Goal: Task Accomplishment & Management: Manage account settings

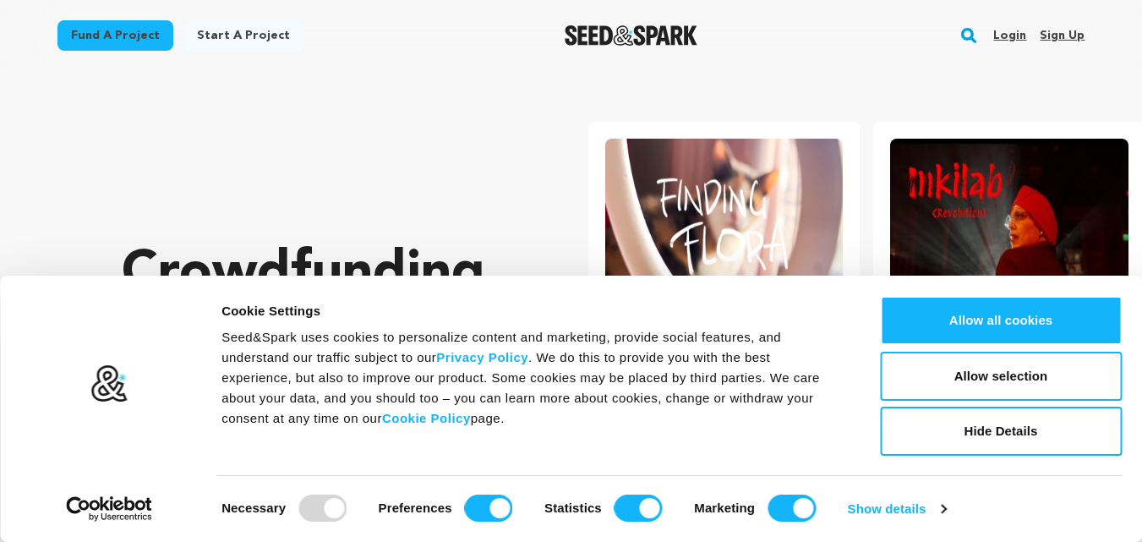
click at [1055, 36] on link "Sign up" at bounding box center [1062, 35] width 45 height 27
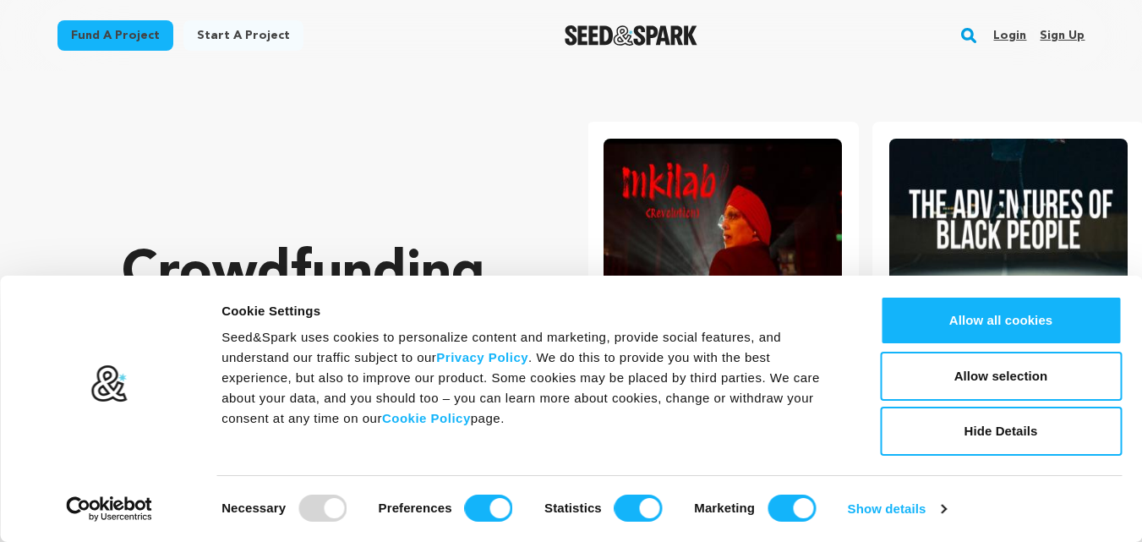
scroll to position [0, 299]
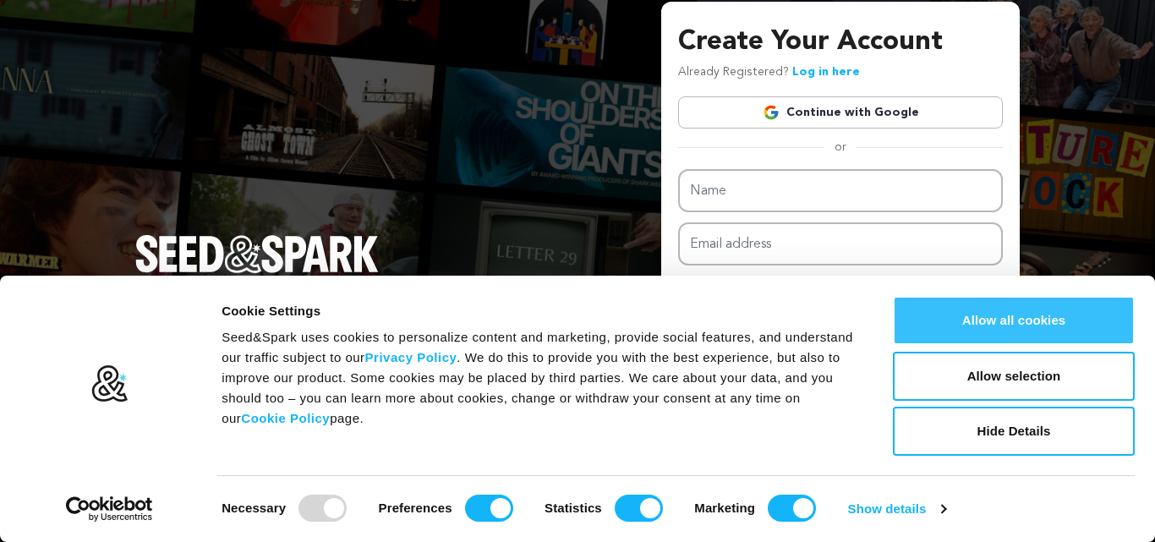
click at [1008, 329] on button "Allow all cookies" at bounding box center [1014, 320] width 242 height 49
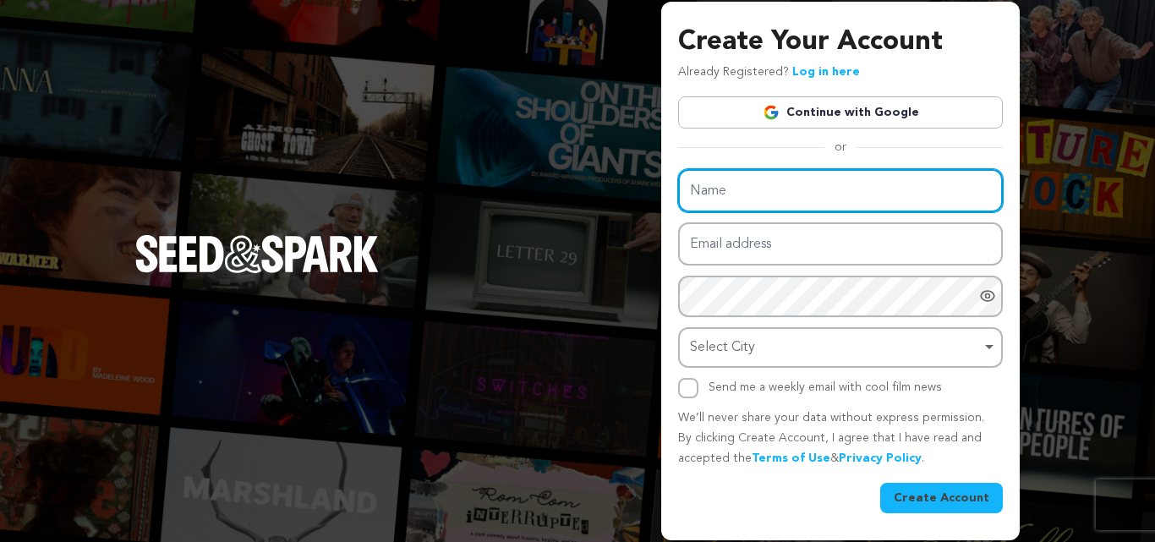
click at [742, 193] on input "Name" at bounding box center [840, 190] width 325 height 43
type input "splitsports"
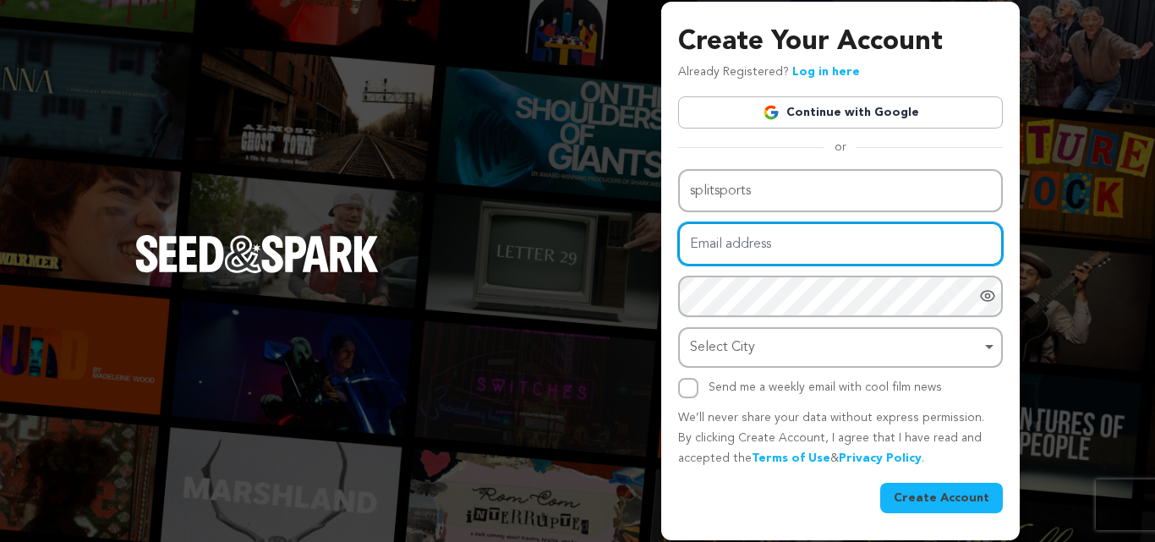
click at [769, 247] on input "Email address" at bounding box center [840, 243] width 325 height 43
type input "[EMAIL_ADDRESS][DOMAIN_NAME]"
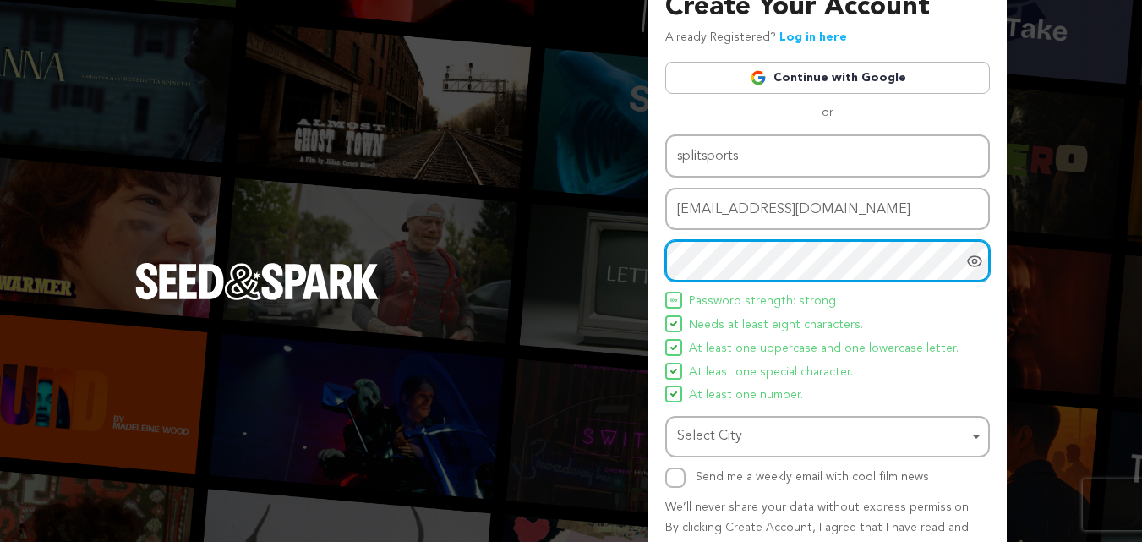
scroll to position [85, 0]
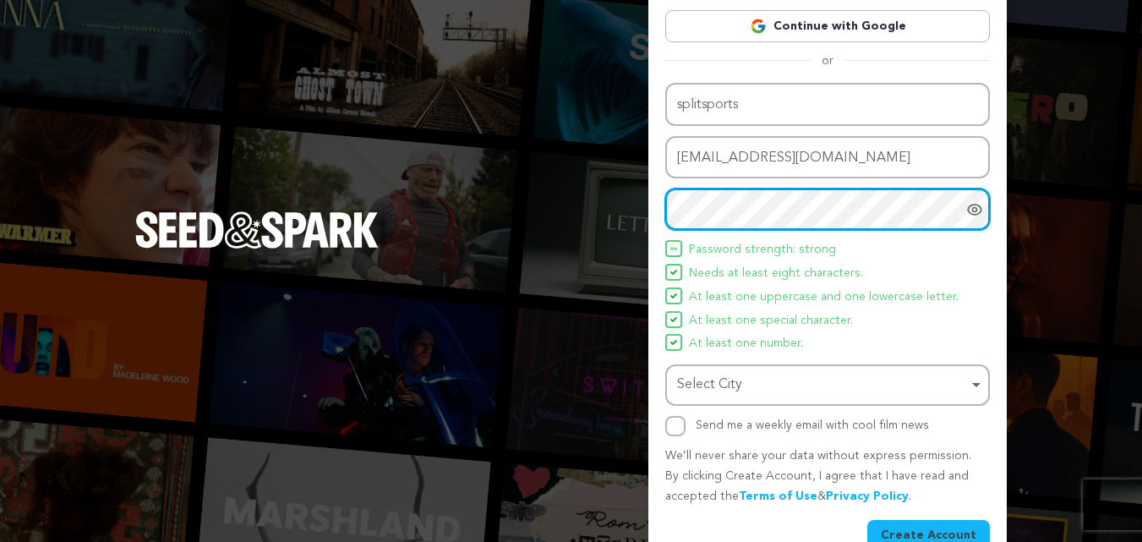
click at [806, 385] on div "Select City Remove item" at bounding box center [822, 385] width 291 height 25
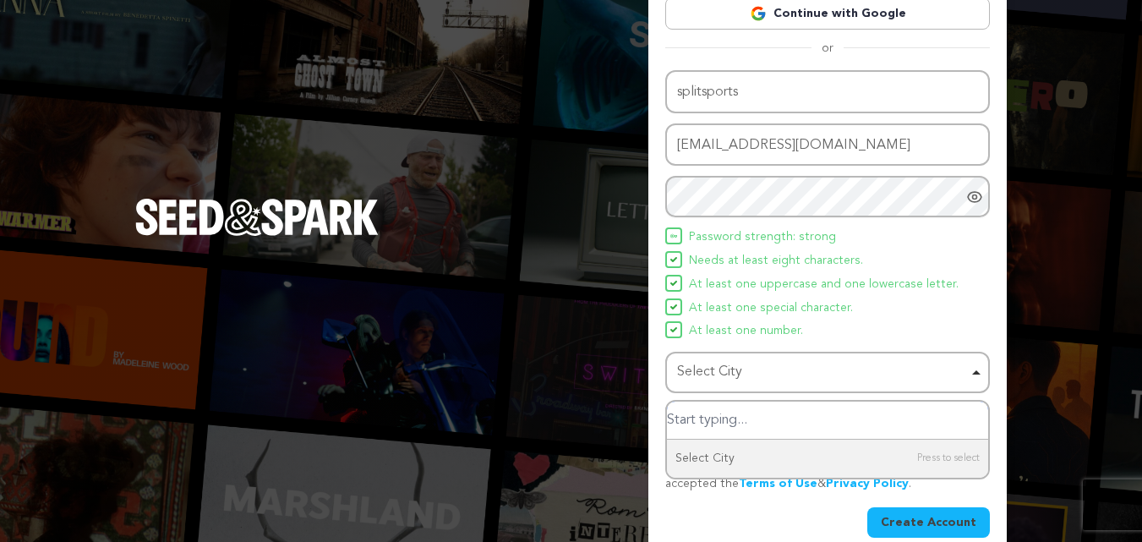
scroll to position [120, 0]
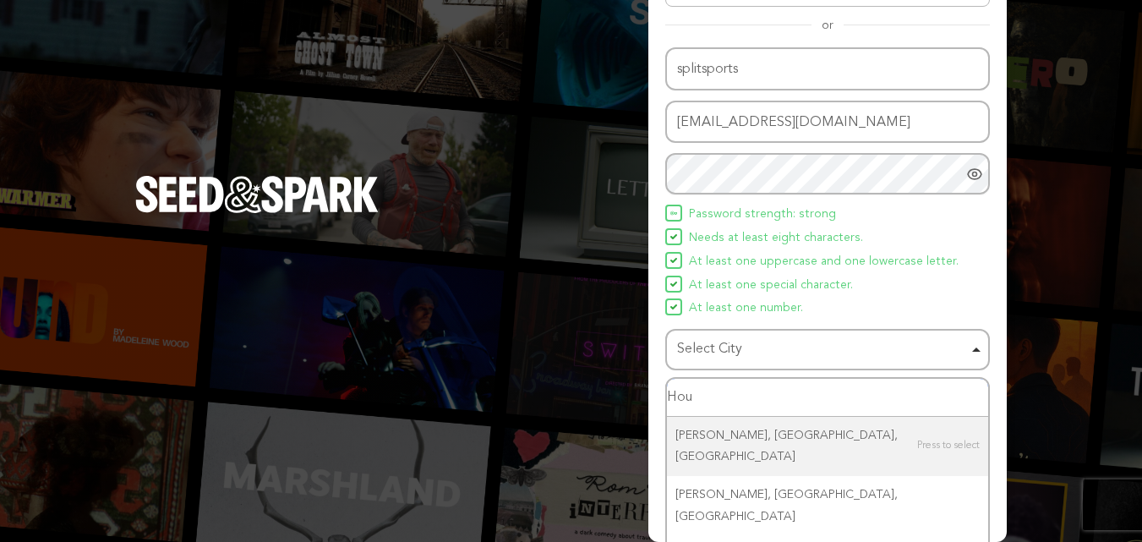
type input "Hous"
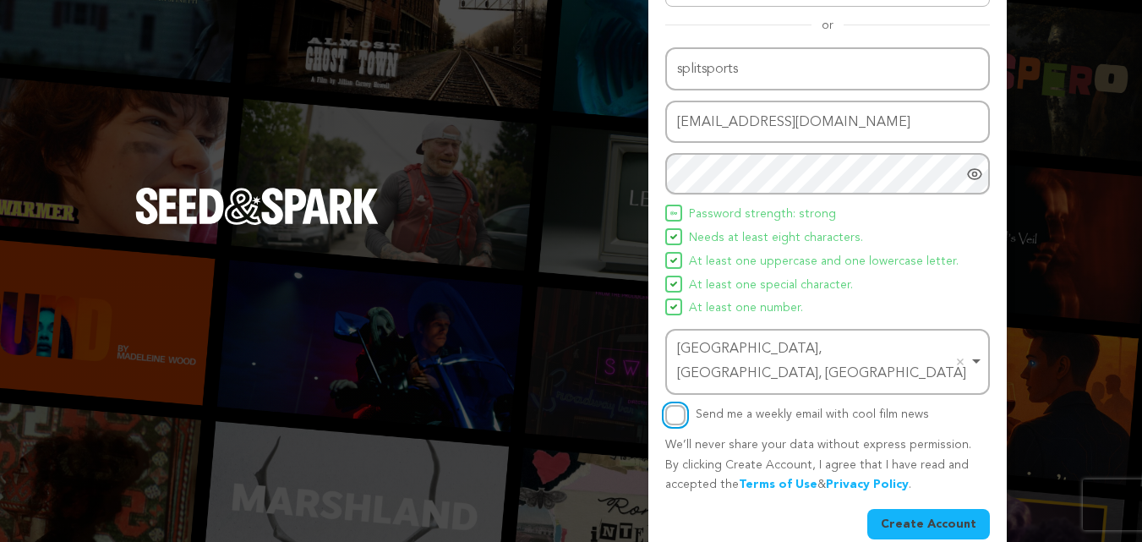
click at [670, 405] on input "Send me a weekly email with cool film news" at bounding box center [675, 415] width 20 height 20
click at [689, 402] on div "Name splitsports Email address [EMAIL_ADDRESS][DOMAIN_NAME] Password Password m…" at bounding box center [827, 293] width 325 height 492
click at [671, 405] on input "Send me a weekly email with cool film news" at bounding box center [675, 415] width 20 height 20
checkbox input "false"
click at [958, 509] on button "Create Account" at bounding box center [929, 524] width 123 height 30
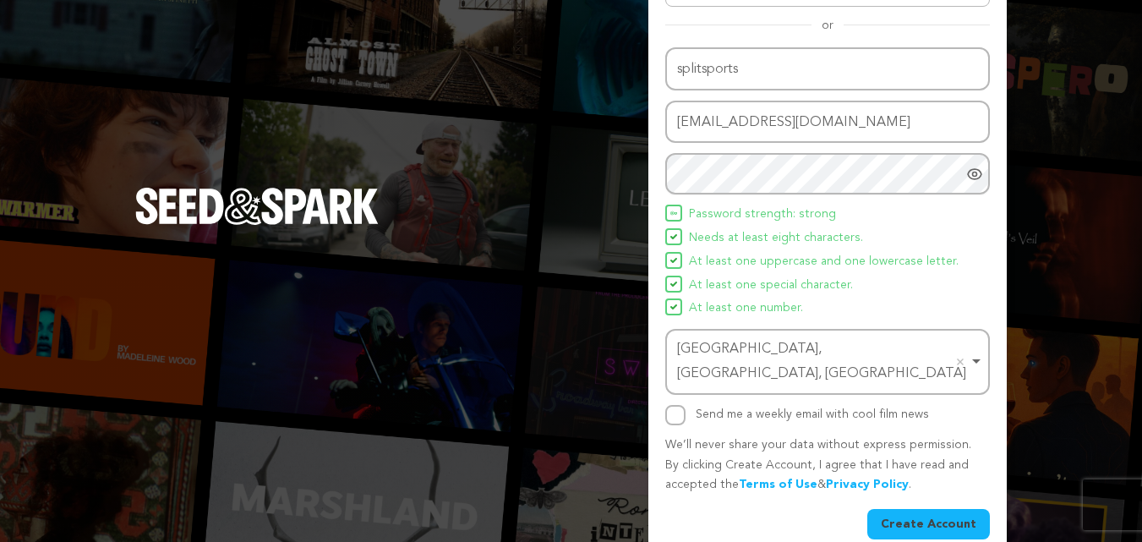
click at [932, 509] on button "Create Account" at bounding box center [929, 524] width 123 height 30
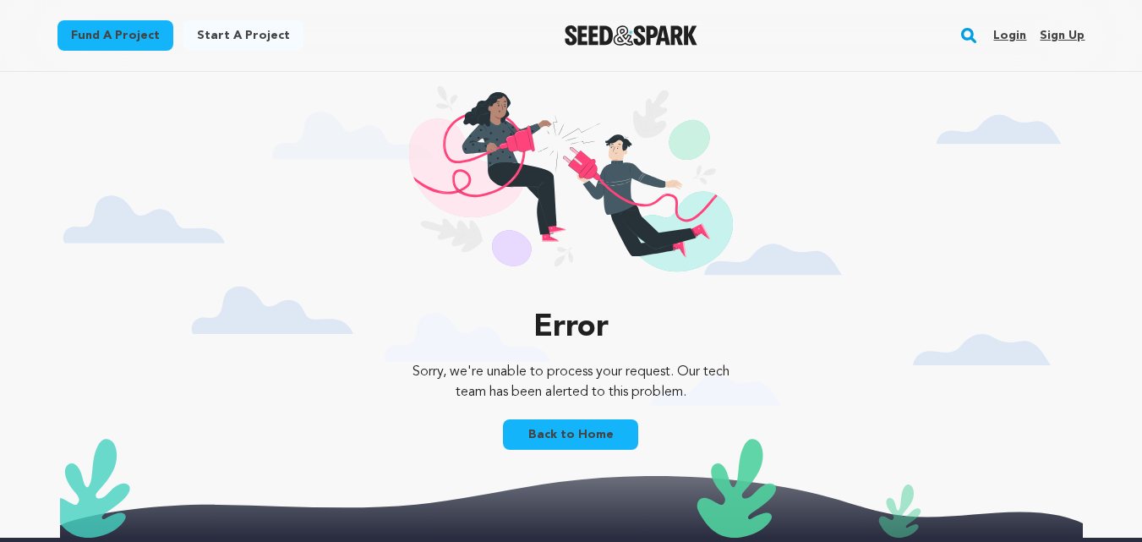
click at [585, 436] on link "Back to Home" at bounding box center [570, 434] width 135 height 30
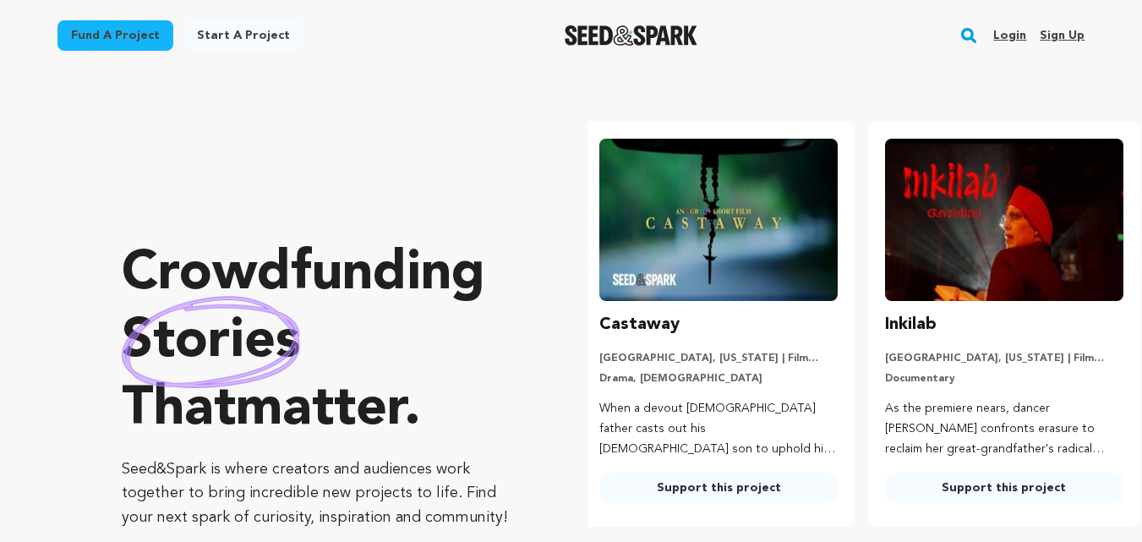
scroll to position [0, 299]
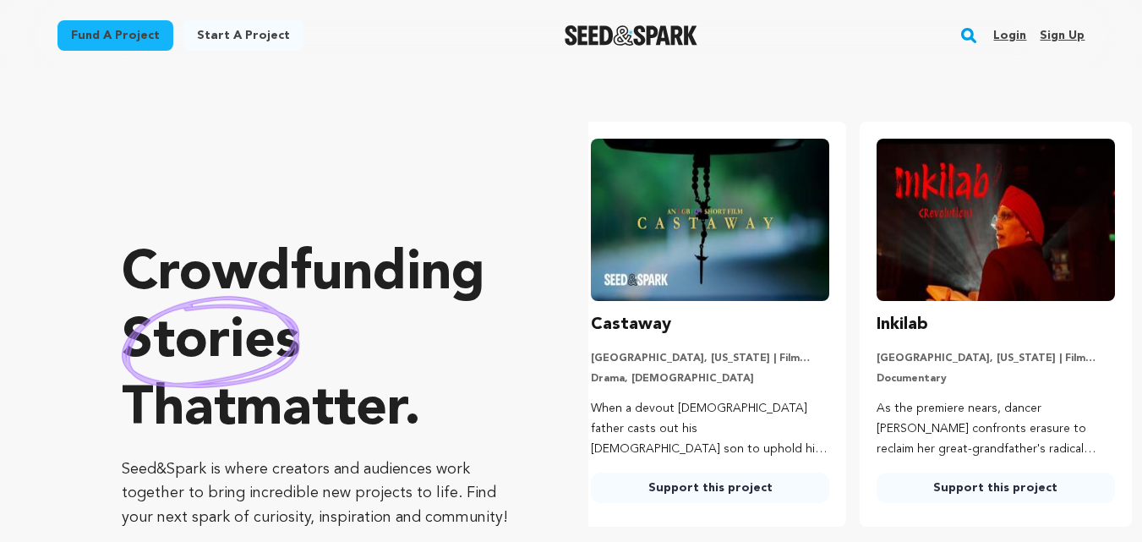
click at [1022, 34] on link "Login" at bounding box center [1009, 35] width 33 height 27
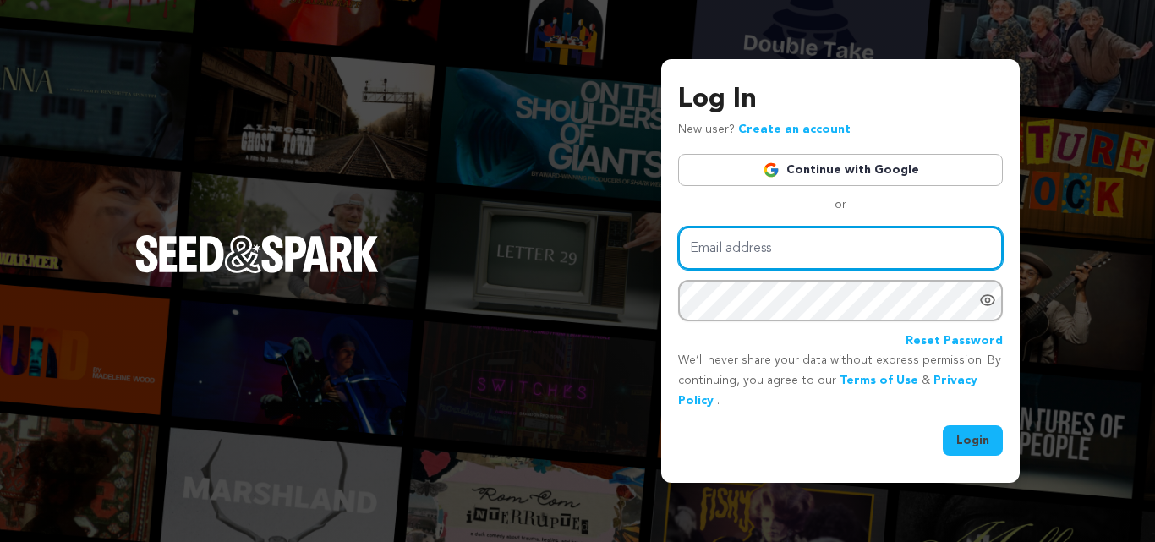
click at [746, 253] on input "Email address" at bounding box center [840, 248] width 325 height 43
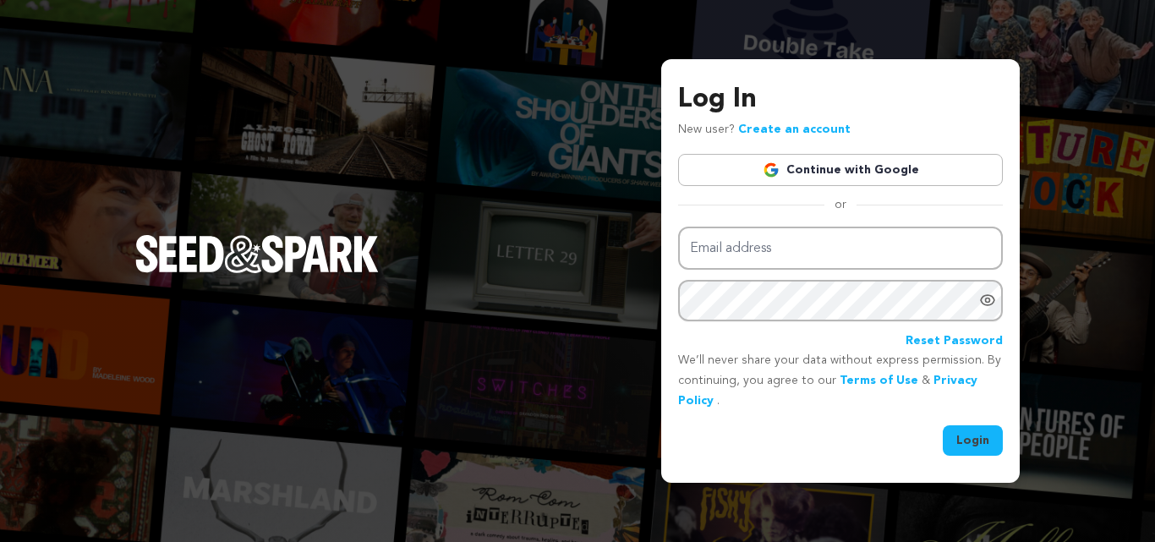
click at [835, 167] on link "Continue with Google" at bounding box center [840, 170] width 325 height 32
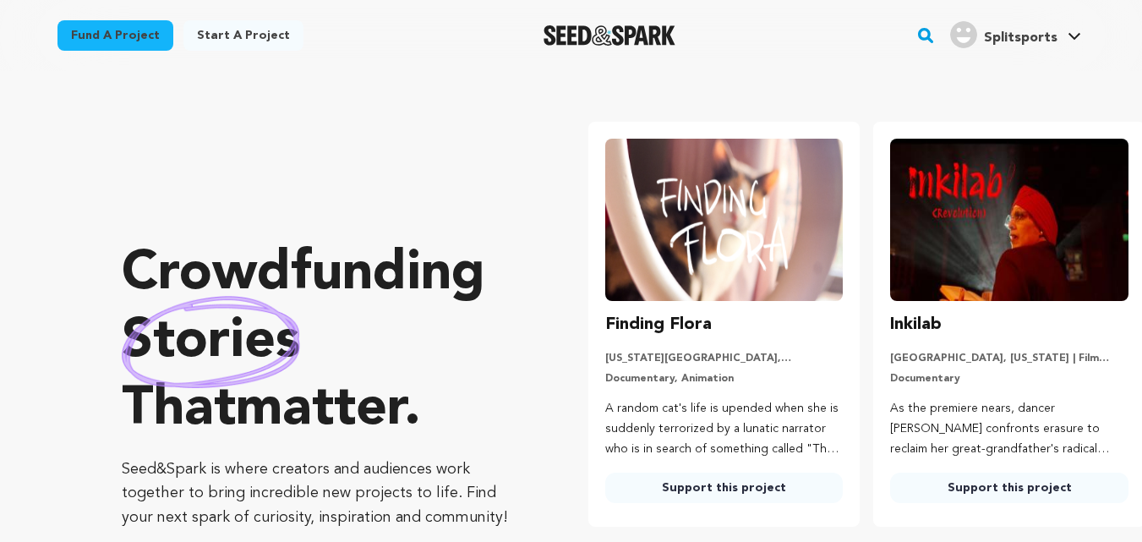
click at [995, 41] on span "Splitsports" at bounding box center [1021, 38] width 74 height 14
click at [1012, 41] on span "Splitsports" at bounding box center [1021, 38] width 74 height 14
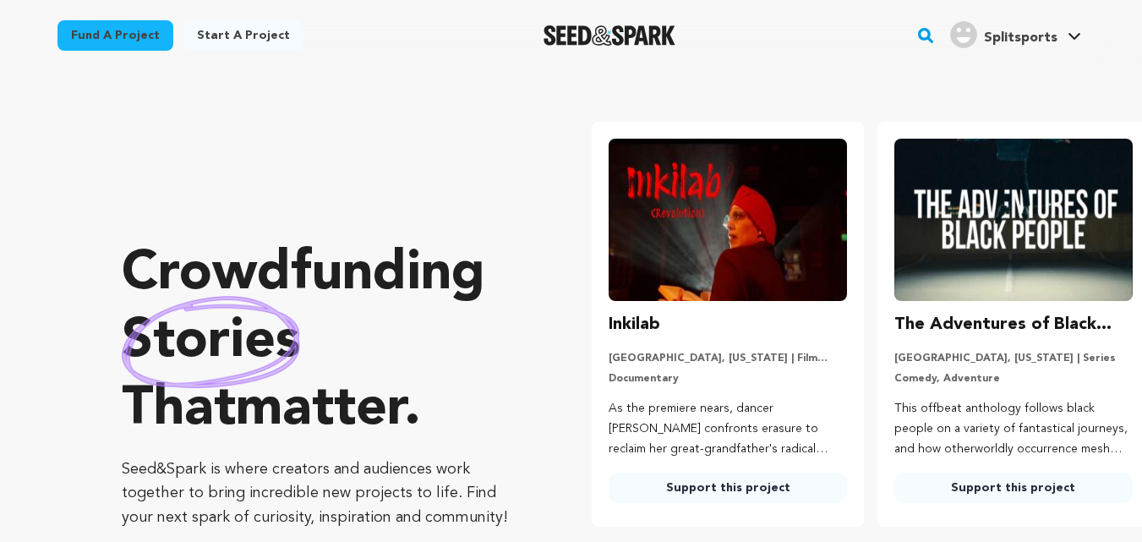
scroll to position [0, 299]
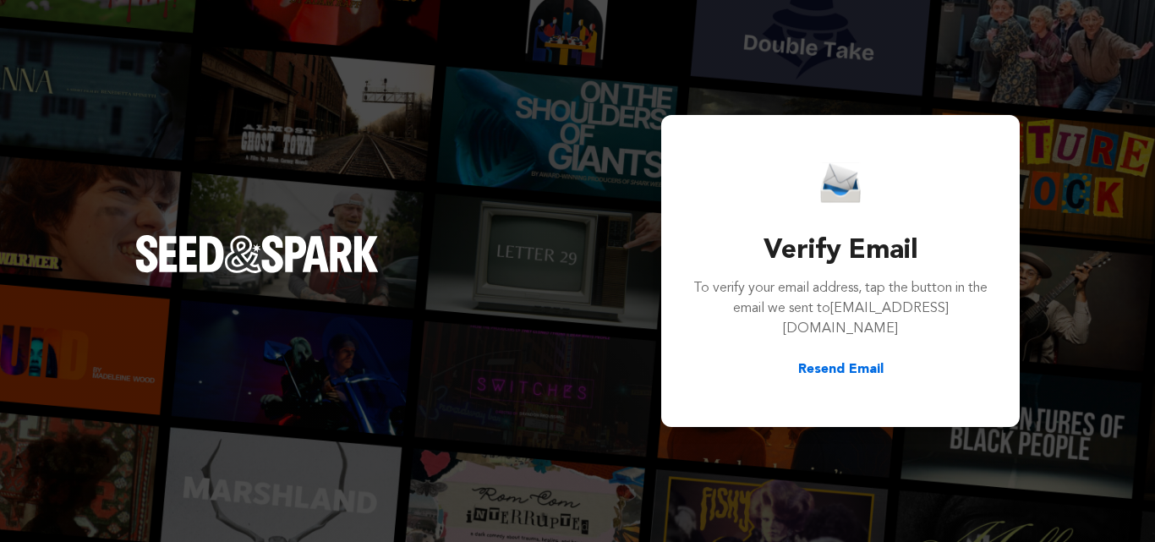
click at [848, 360] on button "Resend Email" at bounding box center [840, 369] width 85 height 20
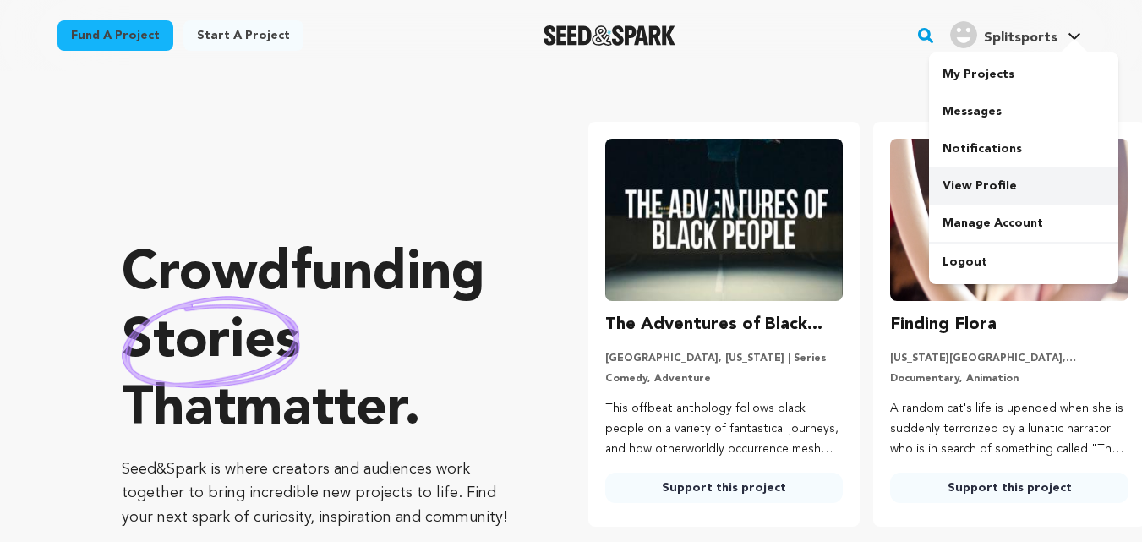
scroll to position [0, 299]
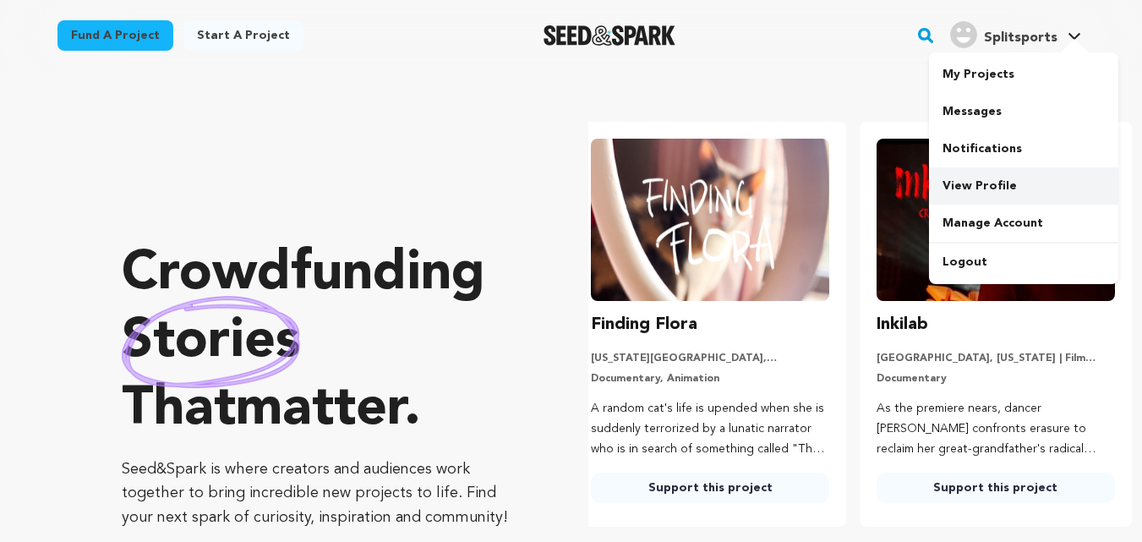
click at [977, 175] on link "View Profile" at bounding box center [1023, 185] width 189 height 37
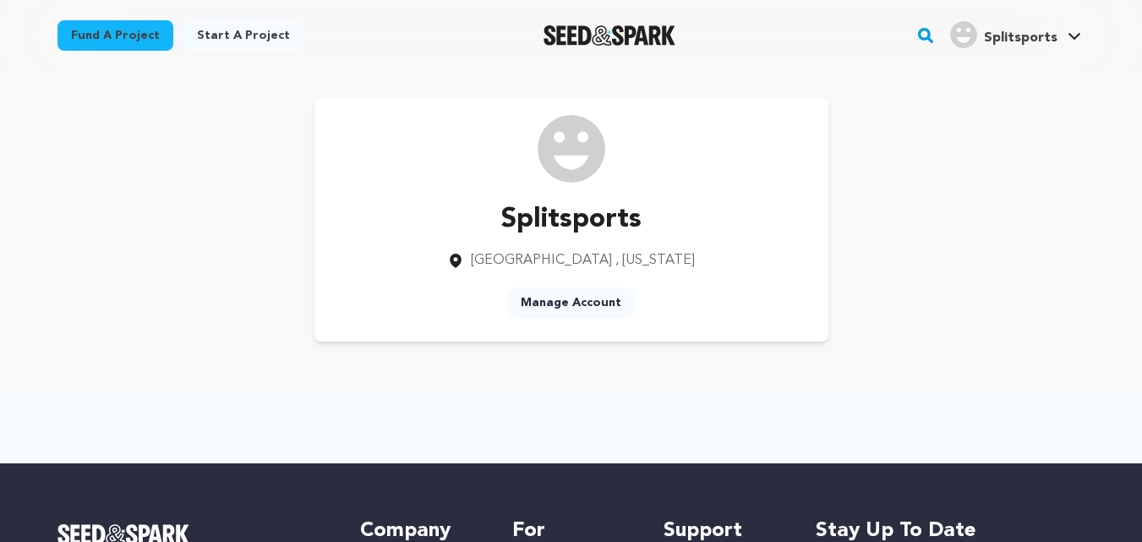
click at [568, 151] on img at bounding box center [572, 149] width 68 height 68
click at [597, 298] on link "Manage Account" at bounding box center [571, 302] width 128 height 30
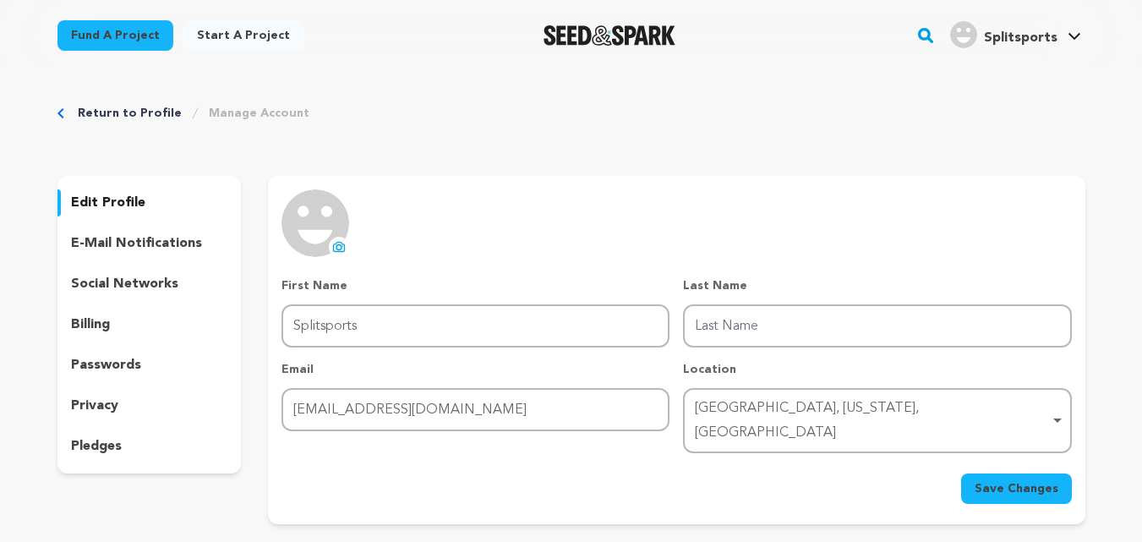
click at [334, 243] on icon at bounding box center [339, 247] width 14 height 14
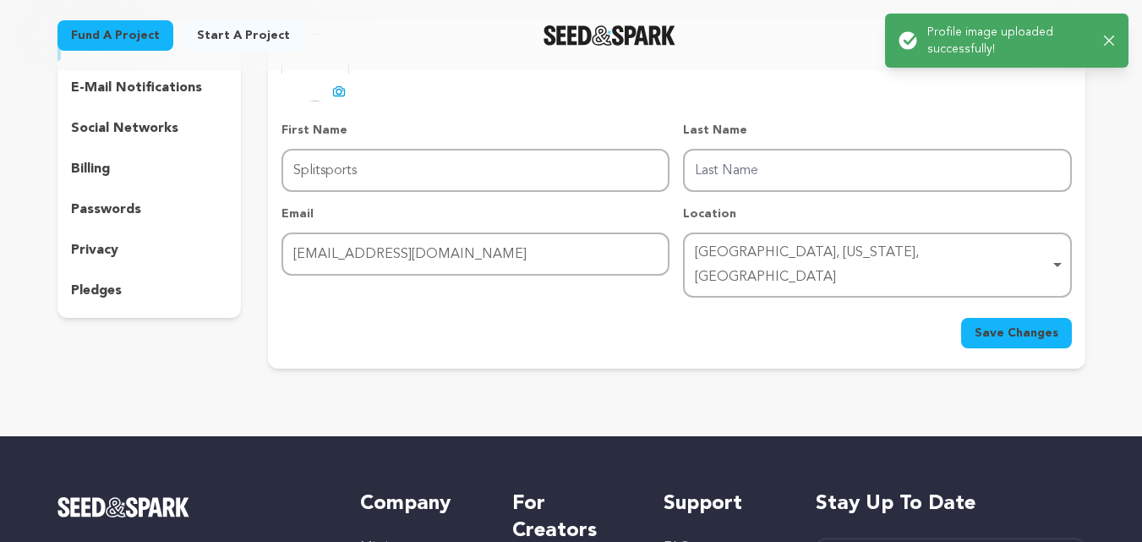
scroll to position [169, 0]
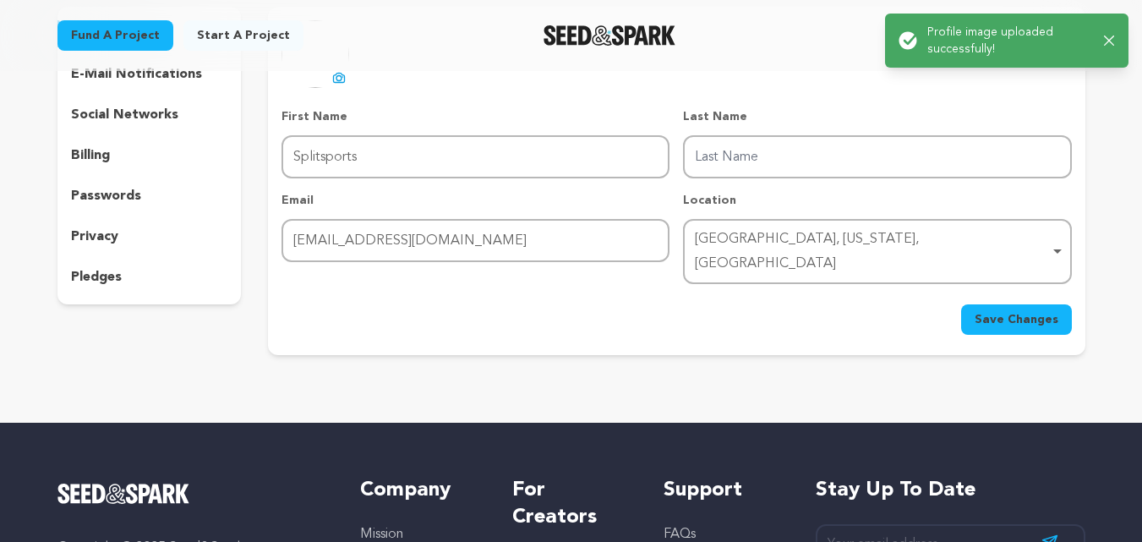
click at [1024, 311] on span "Save Changes" at bounding box center [1017, 319] width 84 height 17
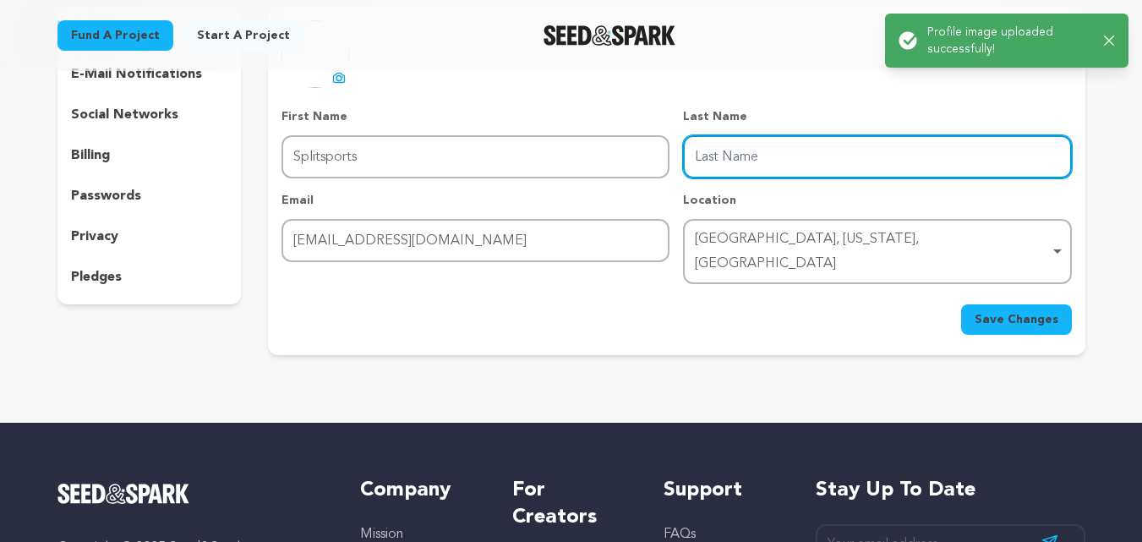
scroll to position [85, 0]
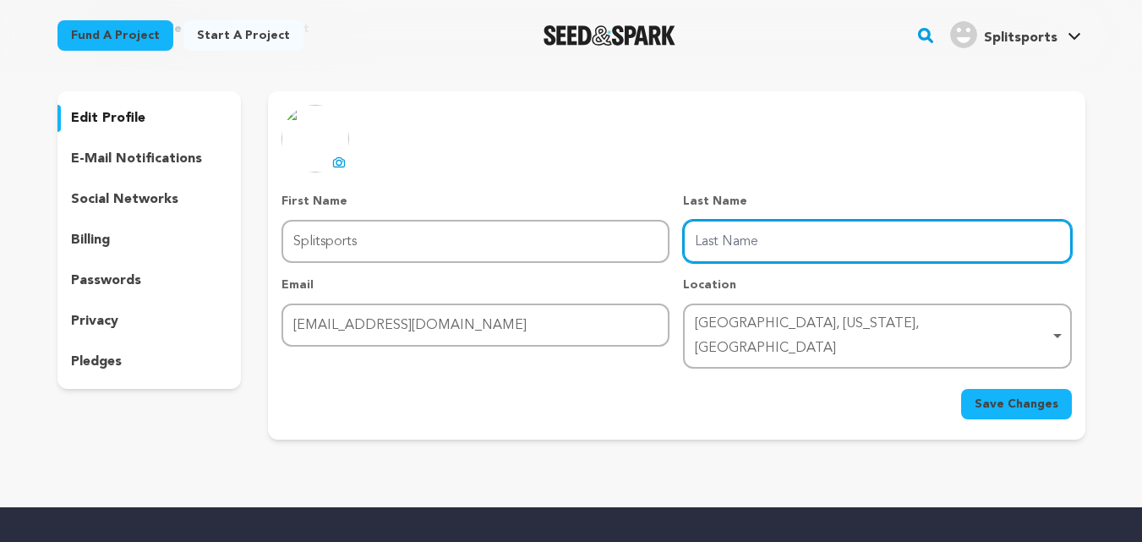
click at [742, 241] on input "Last Name" at bounding box center [877, 241] width 388 height 43
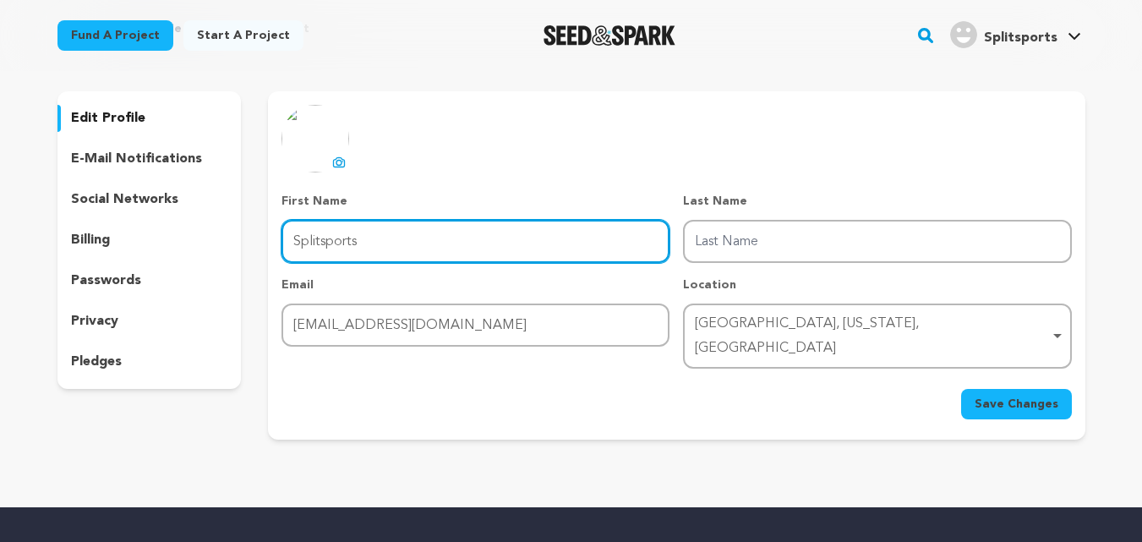
click at [433, 244] on input "Splitsports" at bounding box center [476, 241] width 388 height 43
click at [430, 246] on input "Splitsports" at bounding box center [476, 241] width 388 height 43
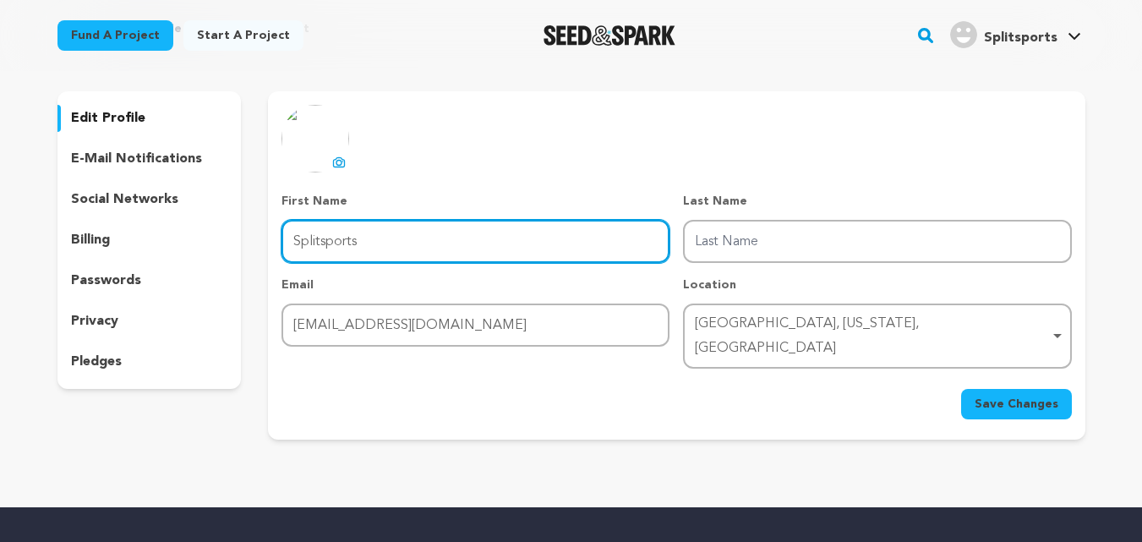
click at [430, 246] on input "Splitsports" at bounding box center [476, 241] width 388 height 43
click at [424, 245] on input "Splitsports" at bounding box center [476, 241] width 388 height 43
type input "Split"
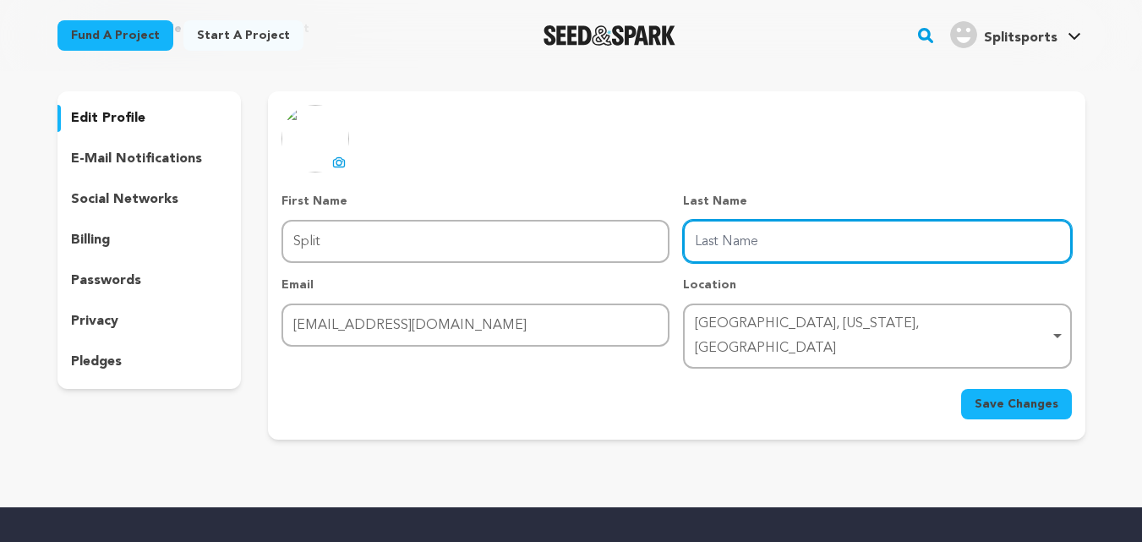
click at [732, 243] on input "Last Name" at bounding box center [877, 241] width 388 height 43
type input "sports"
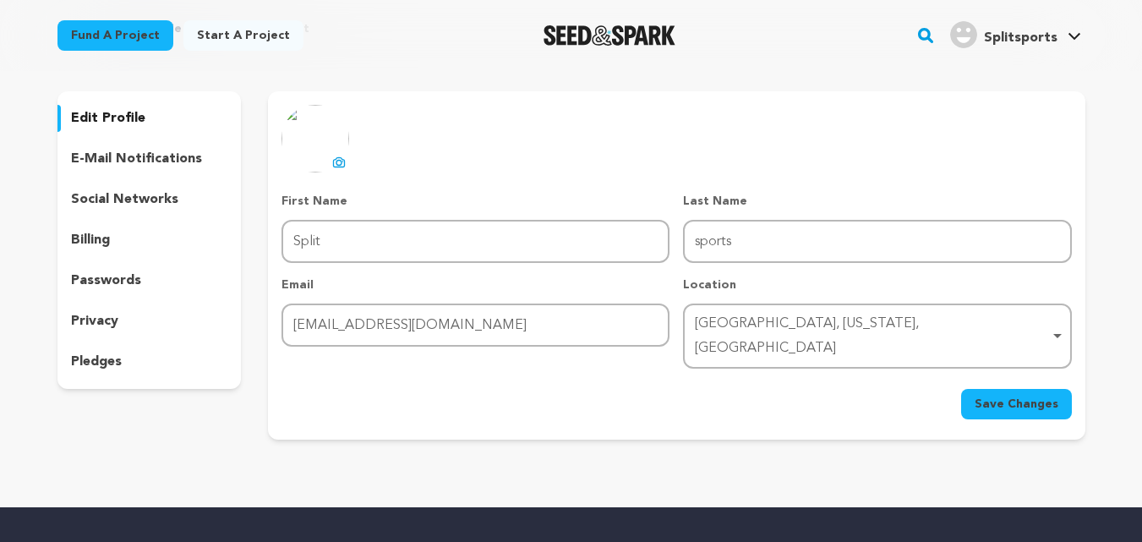
click at [1037, 396] on span "Save Changes" at bounding box center [1017, 404] width 84 height 17
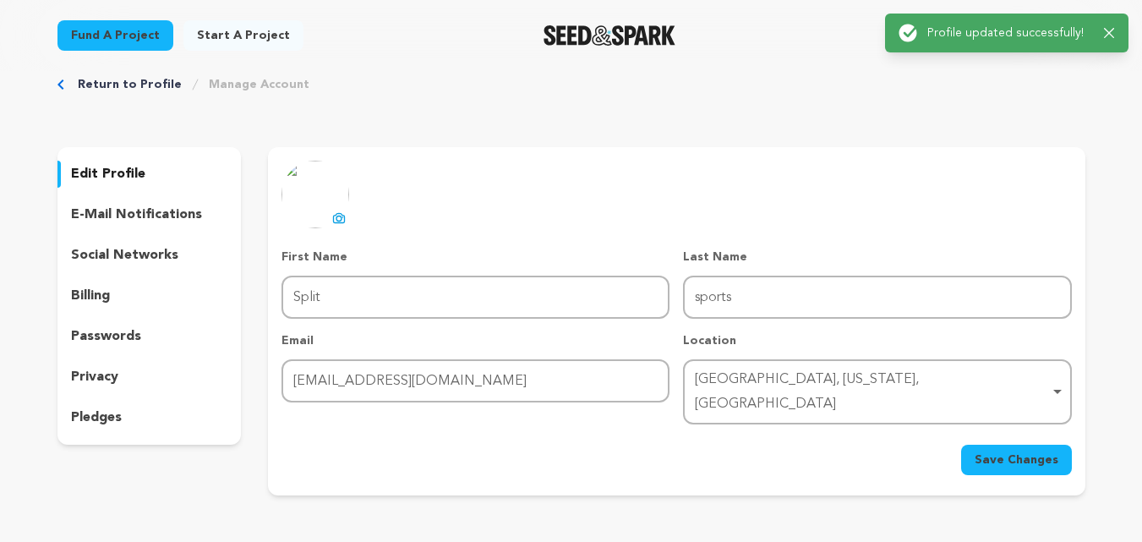
scroll to position [0, 0]
